Goal: Information Seeking & Learning: Learn about a topic

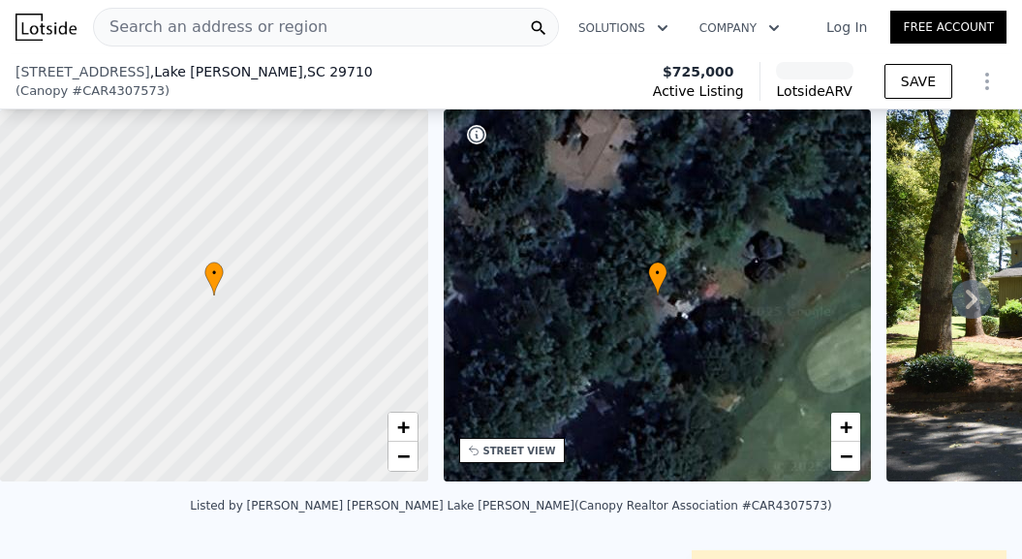
scroll to position [370, 0]
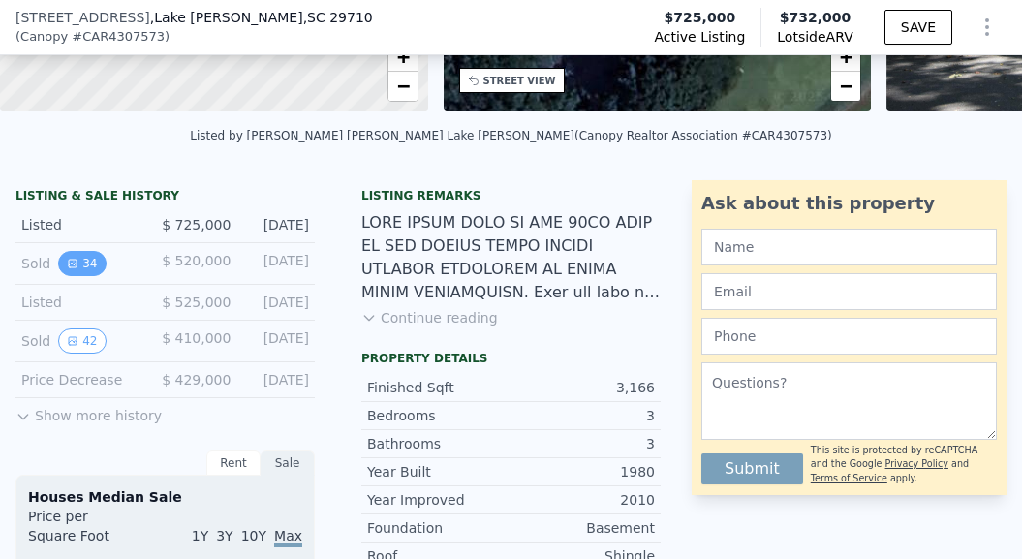
click at [79, 263] on button "34" at bounding box center [81, 263] width 47 height 25
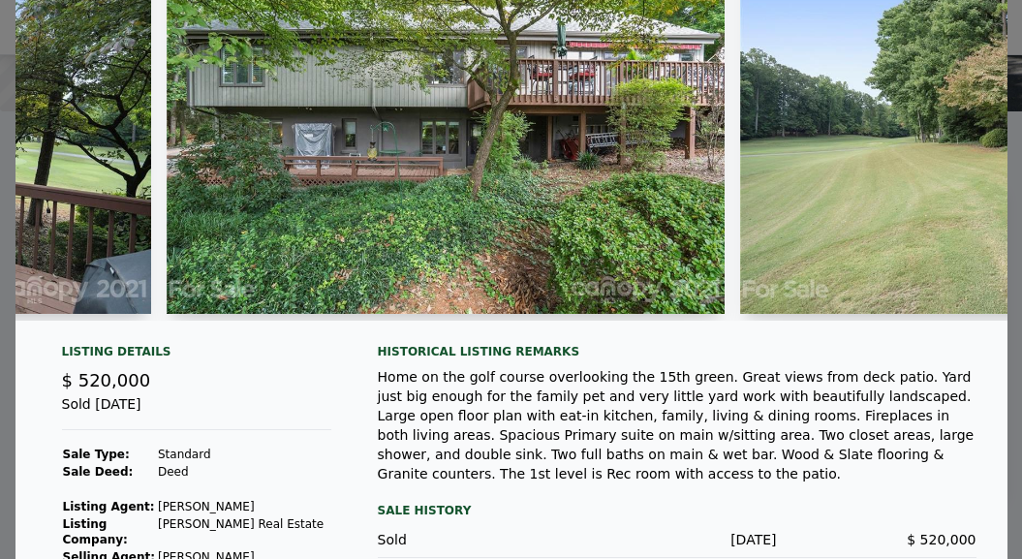
scroll to position [243, 0]
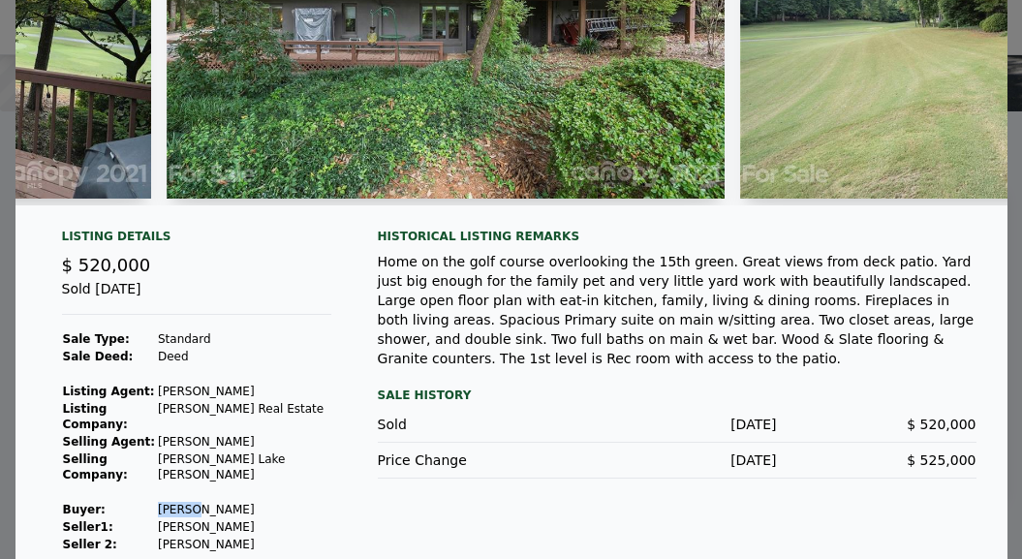
drag, startPoint x: 206, startPoint y: 486, endPoint x: 170, endPoint y: 483, distance: 37.0
click at [170, 501] on td "Chavis Tony" at bounding box center [244, 509] width 174 height 17
copy td "Chavis"
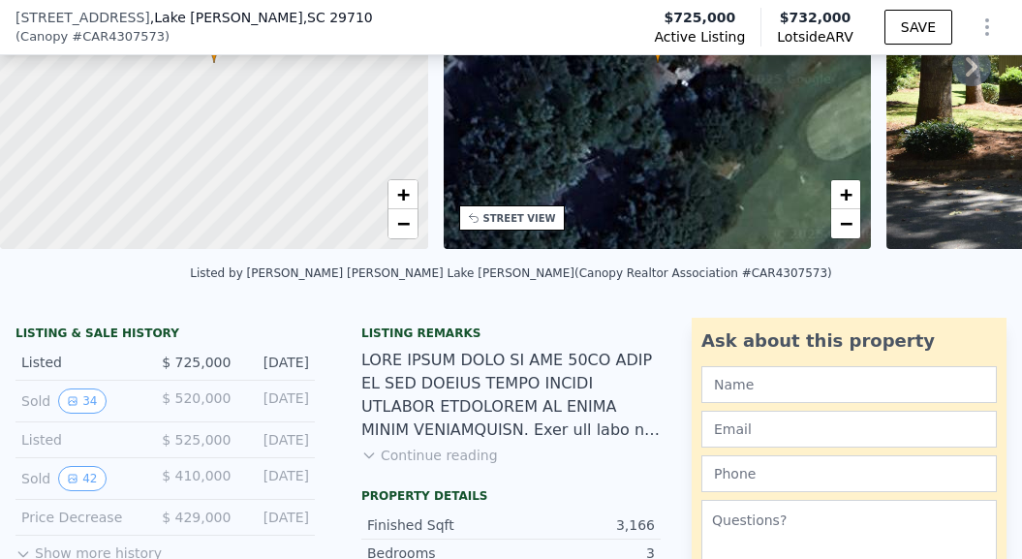
scroll to position [462, 0]
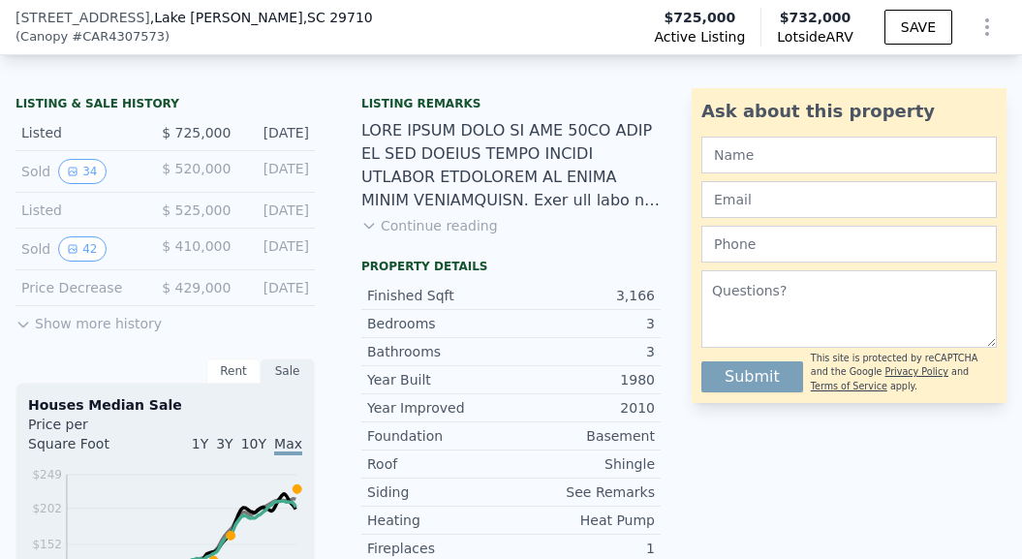
click at [86, 323] on button "Show more history" at bounding box center [89, 319] width 146 height 27
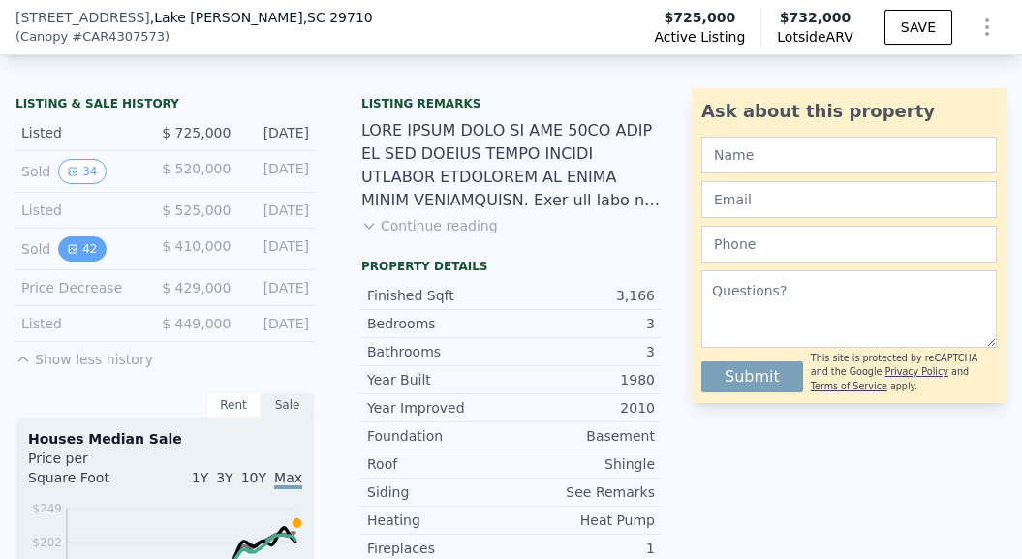
click at [87, 244] on button "42" at bounding box center [81, 248] width 47 height 25
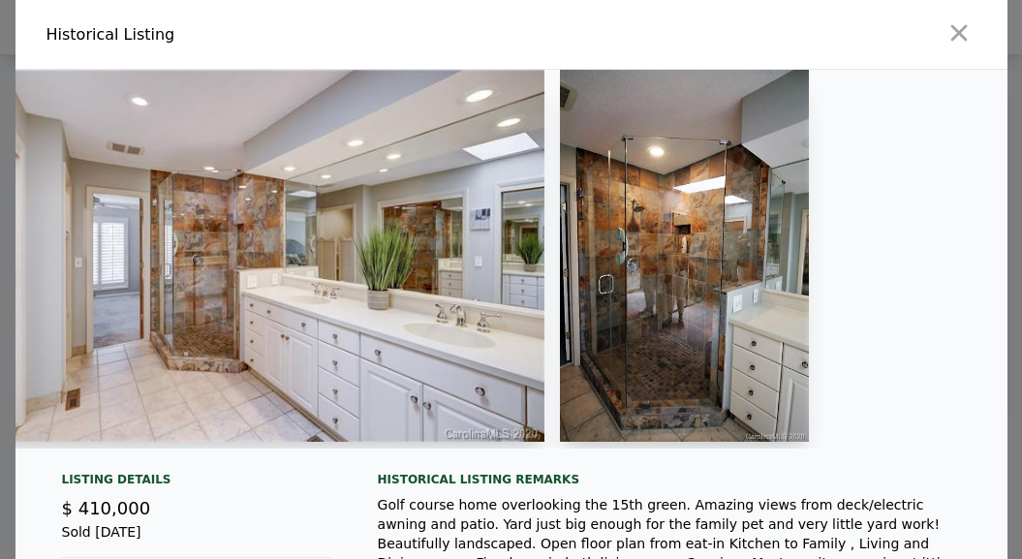
scroll to position [0, 11199]
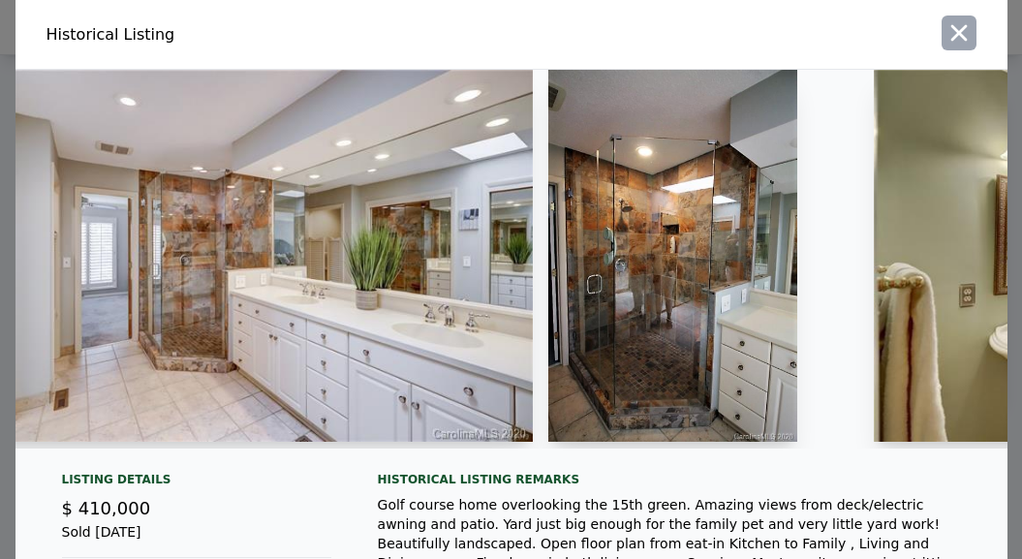
click at [959, 39] on icon "button" at bounding box center [959, 32] width 27 height 27
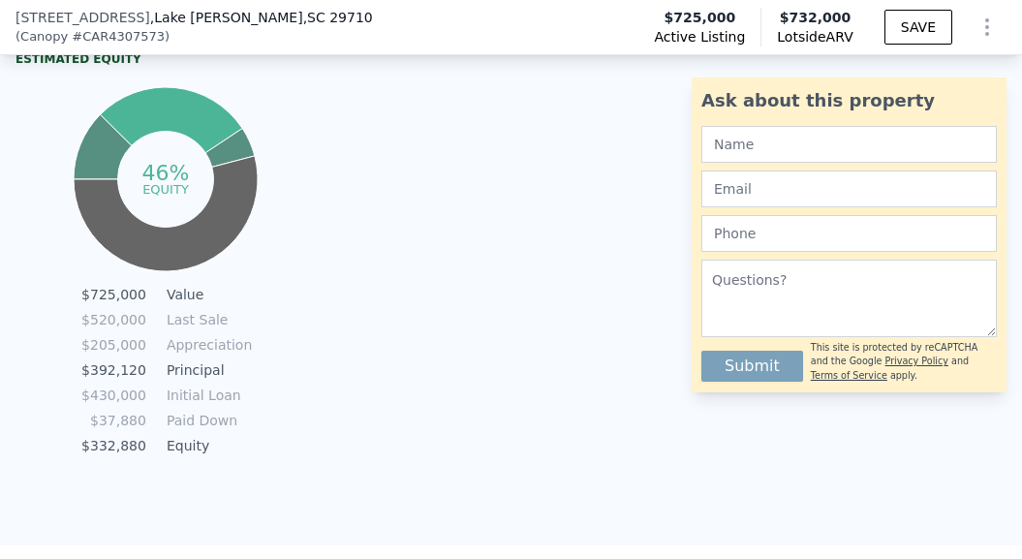
scroll to position [1320, 0]
